Goal: Information Seeking & Learning: Learn about a topic

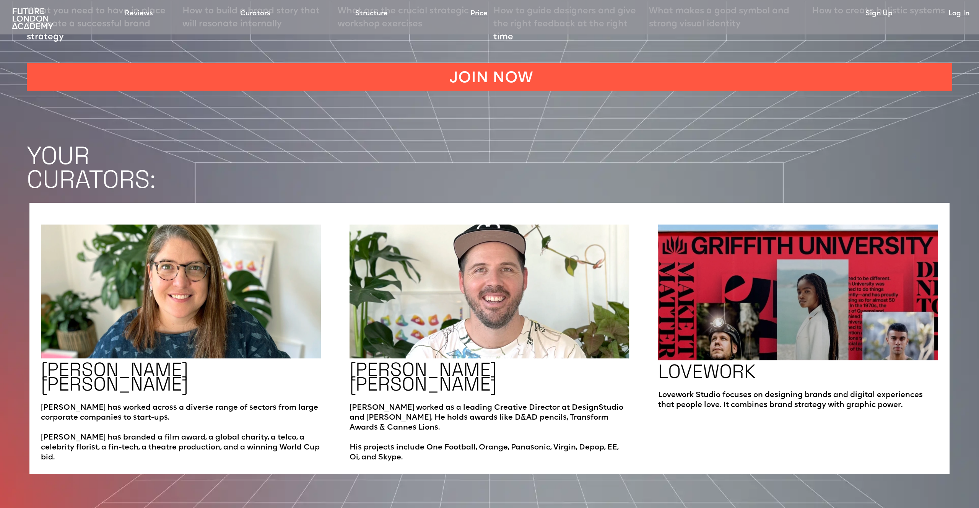
scroll to position [1563, 0]
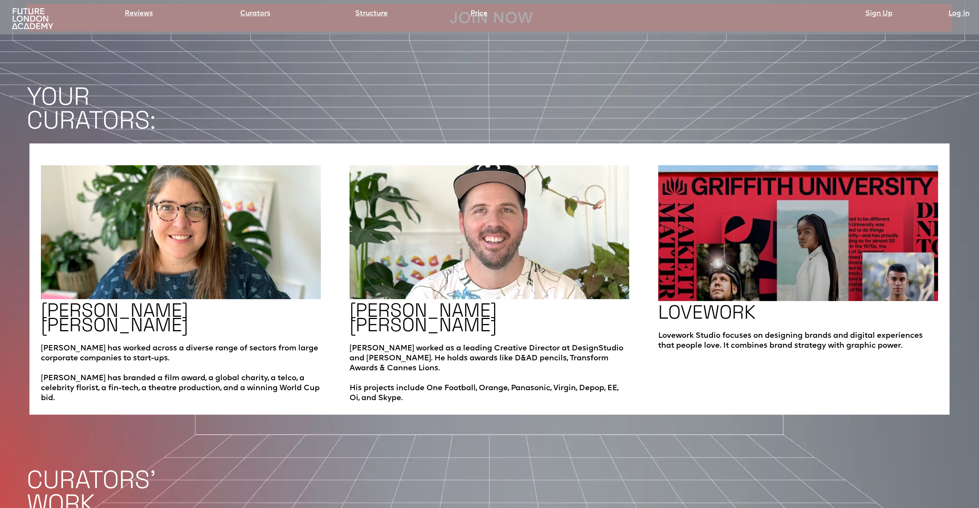
click at [37, 22] on img at bounding box center [33, 18] width 46 height 23
click at [29, 20] on img at bounding box center [33, 18] width 46 height 23
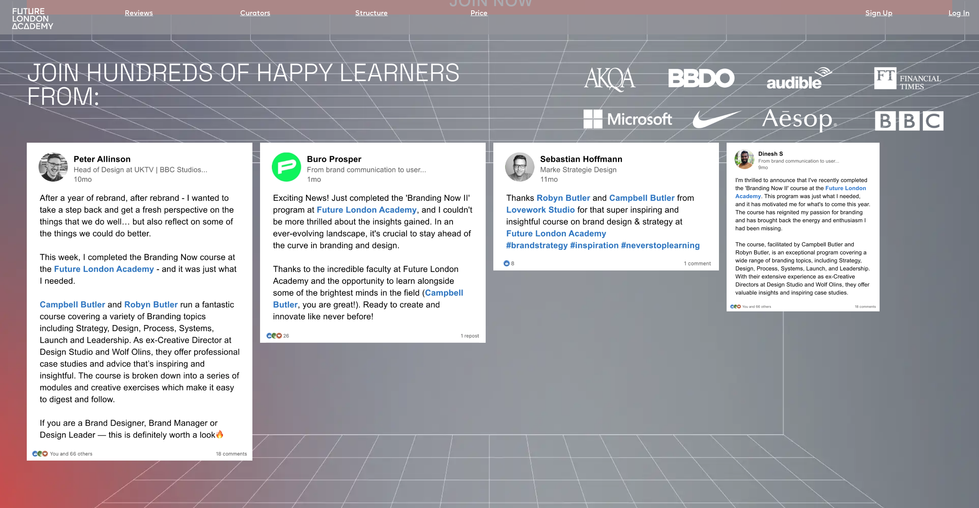
scroll to position [748, 0]
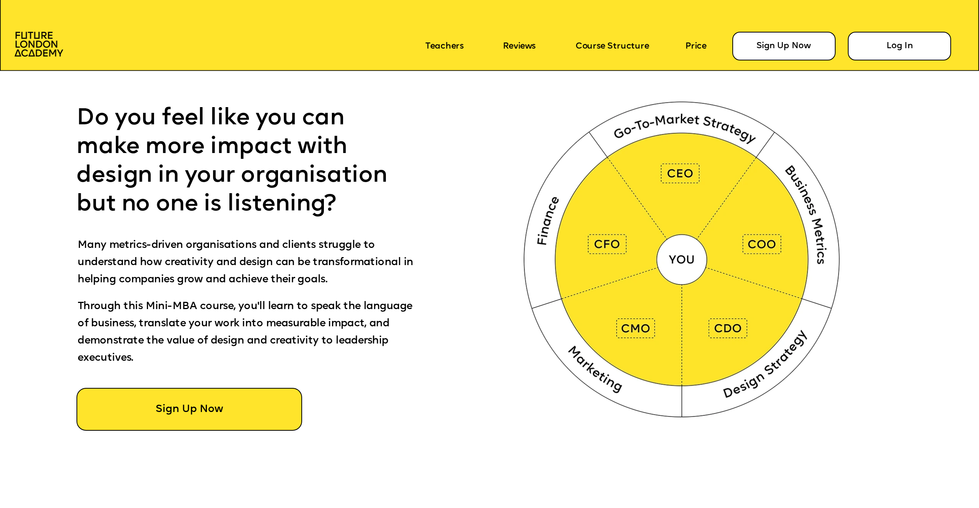
scroll to position [646, 0]
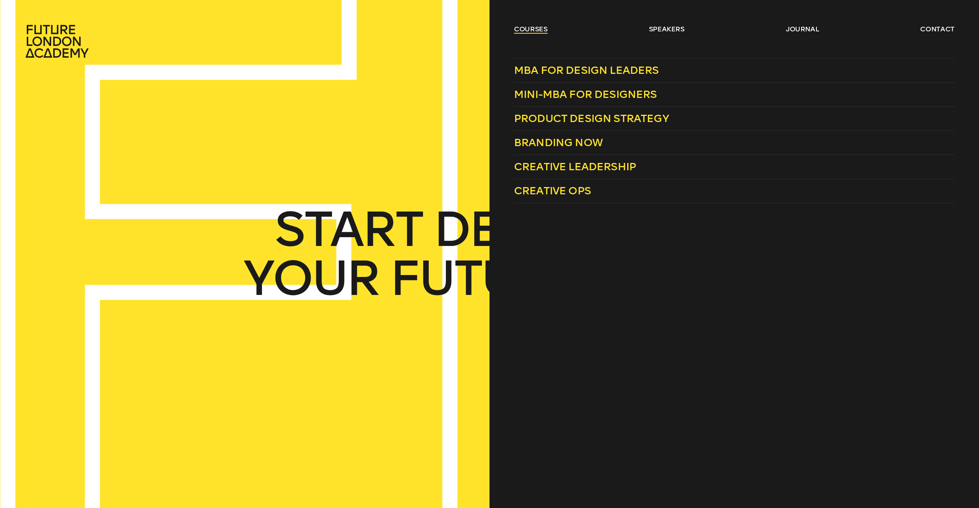
click at [539, 28] on link "courses" at bounding box center [531, 28] width 34 height 9
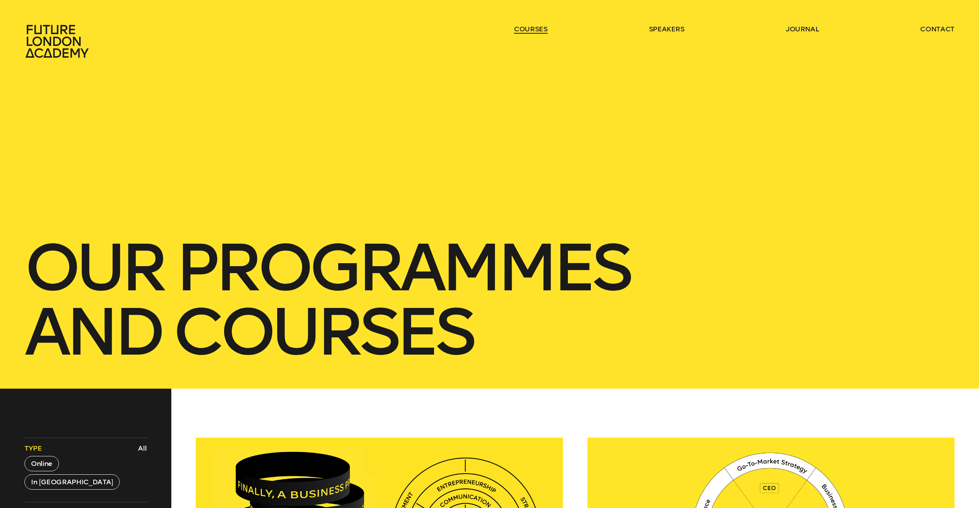
click at [539, 28] on link "courses" at bounding box center [531, 28] width 34 height 9
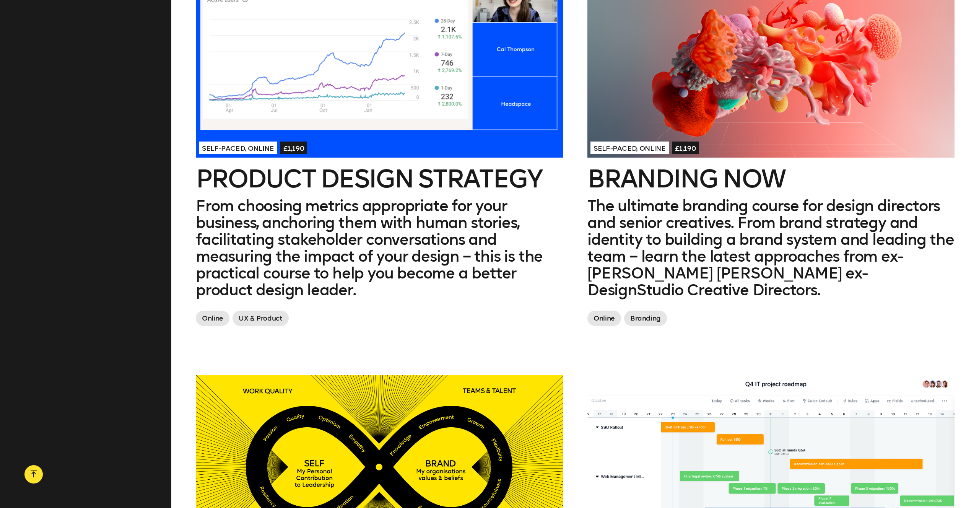
scroll to position [826, 0]
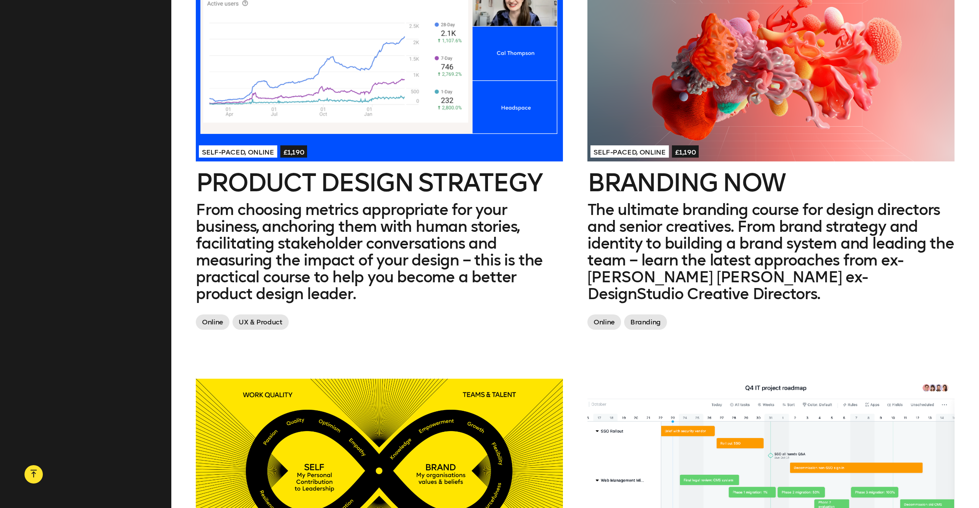
click at [648, 182] on h2 "Branding Now" at bounding box center [770, 182] width 367 height 24
